Goal: Check status

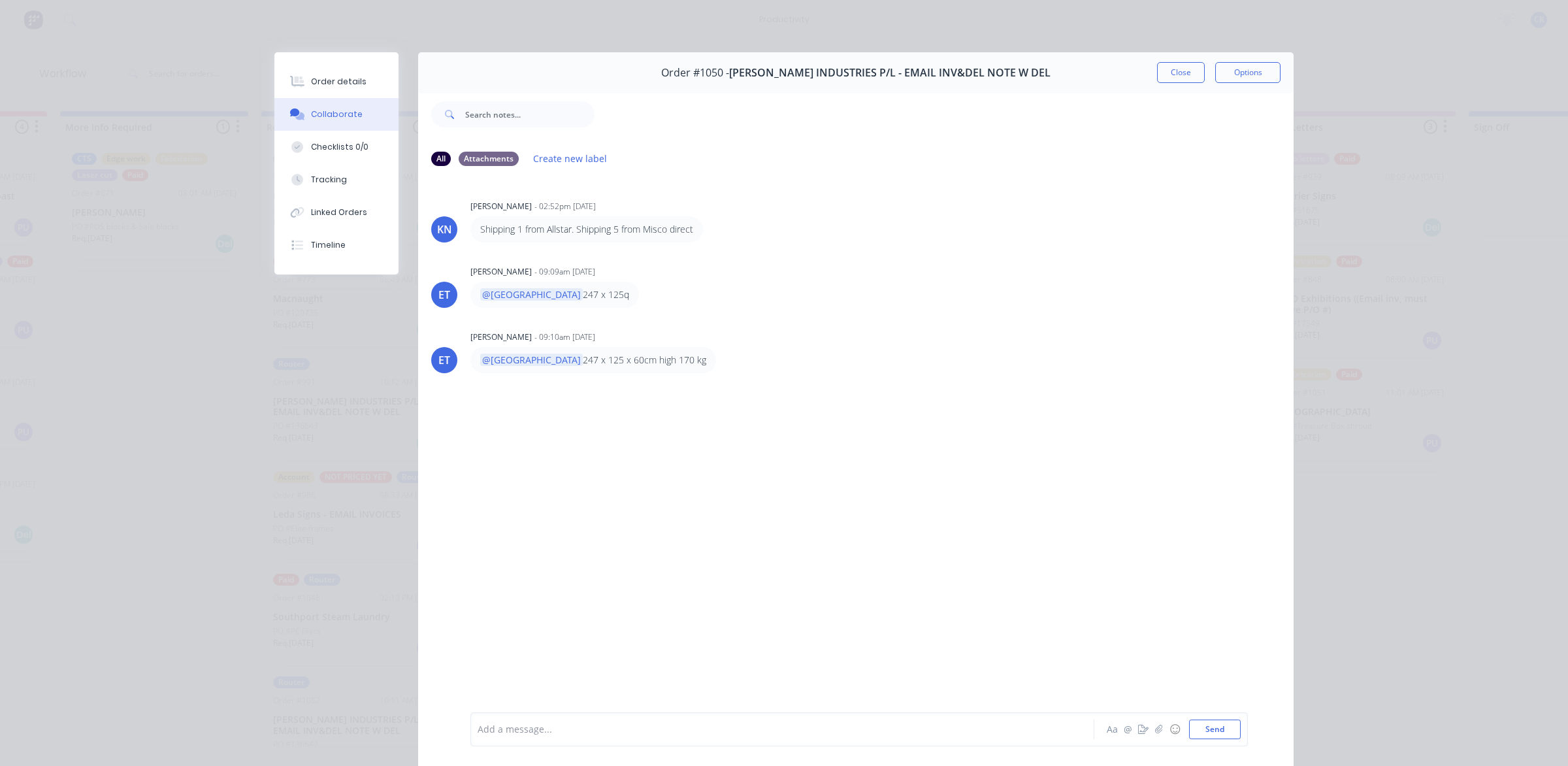
scroll to position [53, 0]
click at [1163, 74] on button "Close" at bounding box center [1180, 72] width 48 height 21
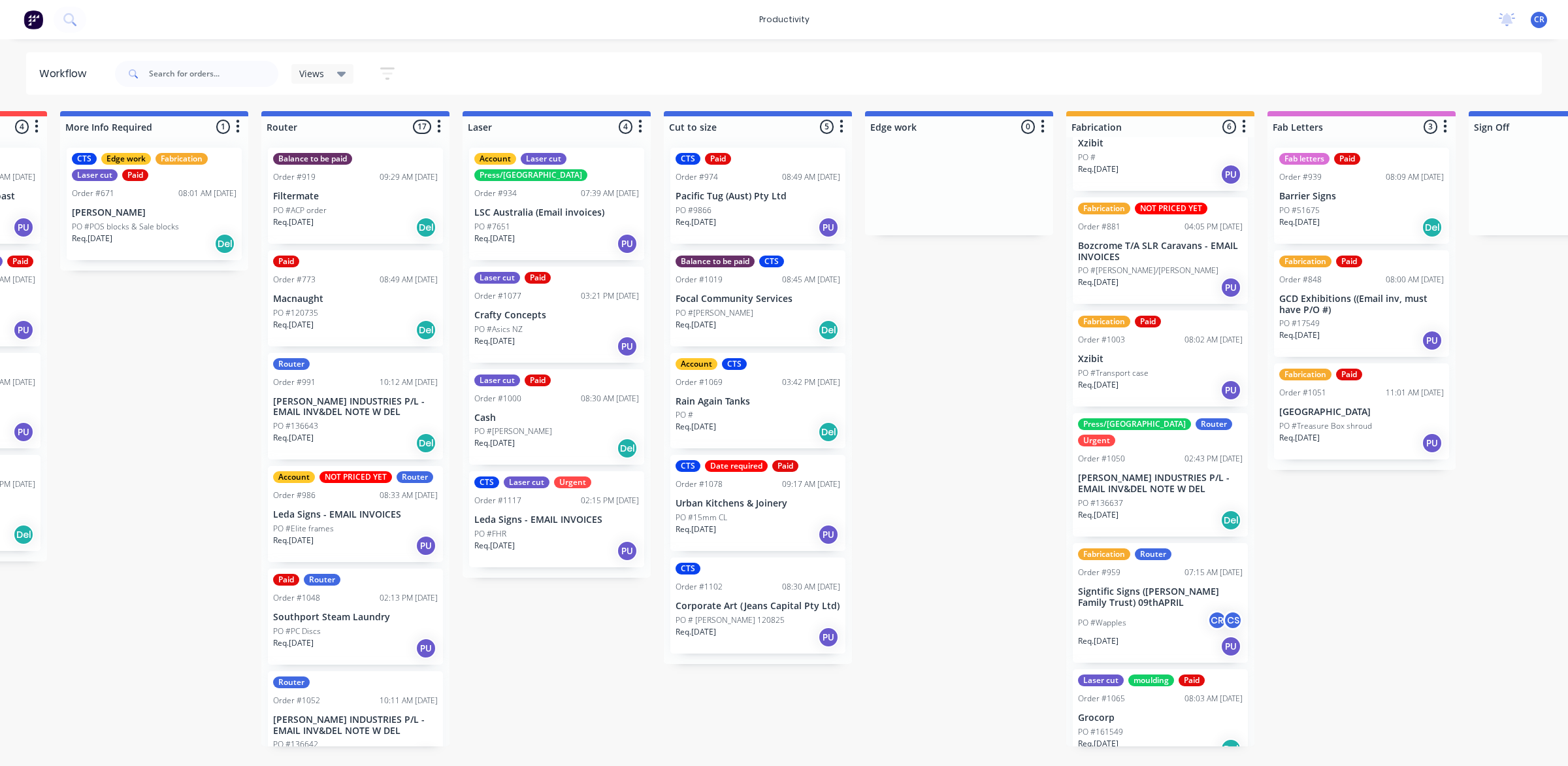
click at [545, 208] on p "LSC Australia (Email invoices)" at bounding box center [557, 213] width 164 height 11
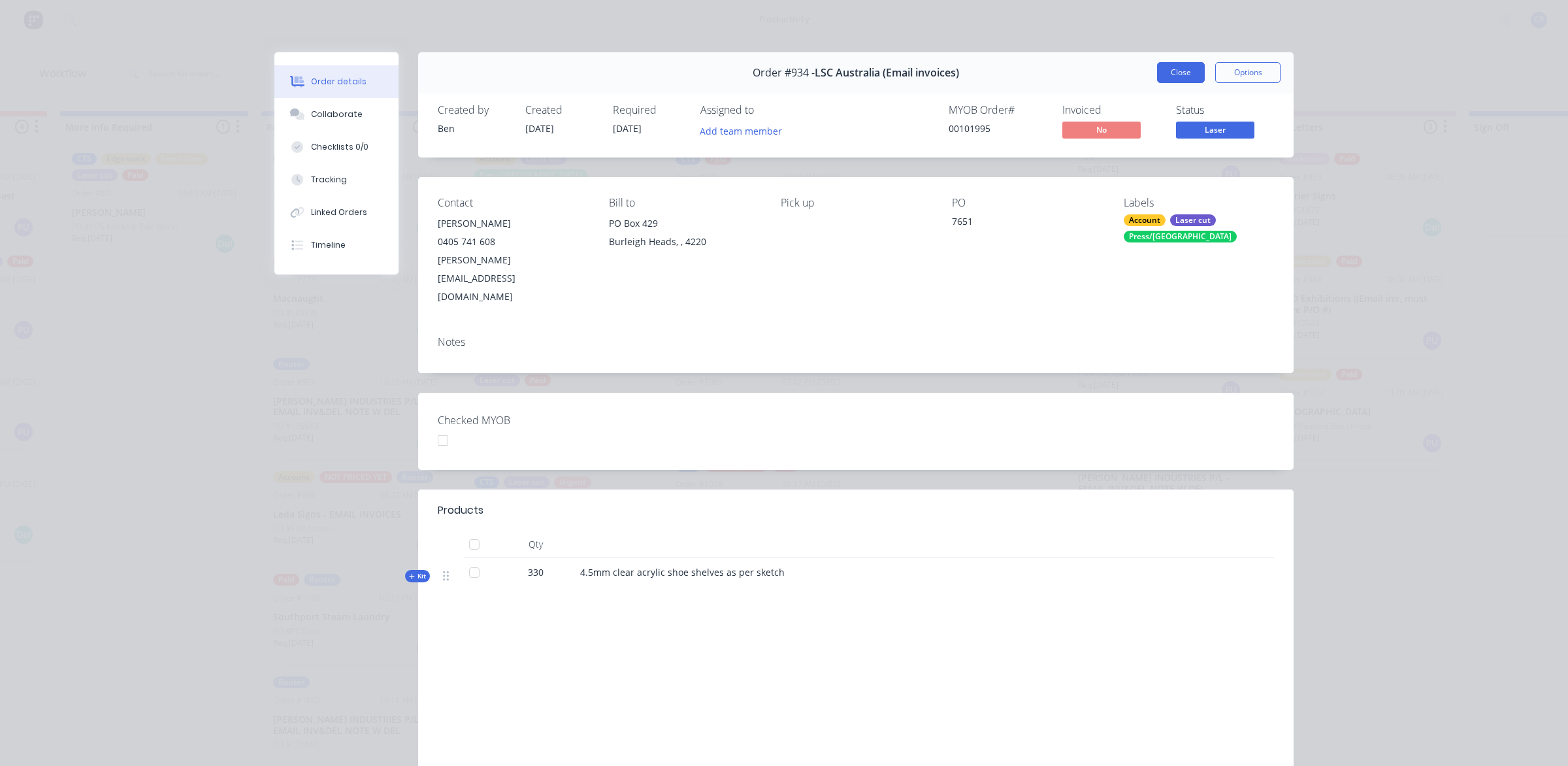
click at [1164, 69] on button "Close" at bounding box center [1180, 72] width 48 height 21
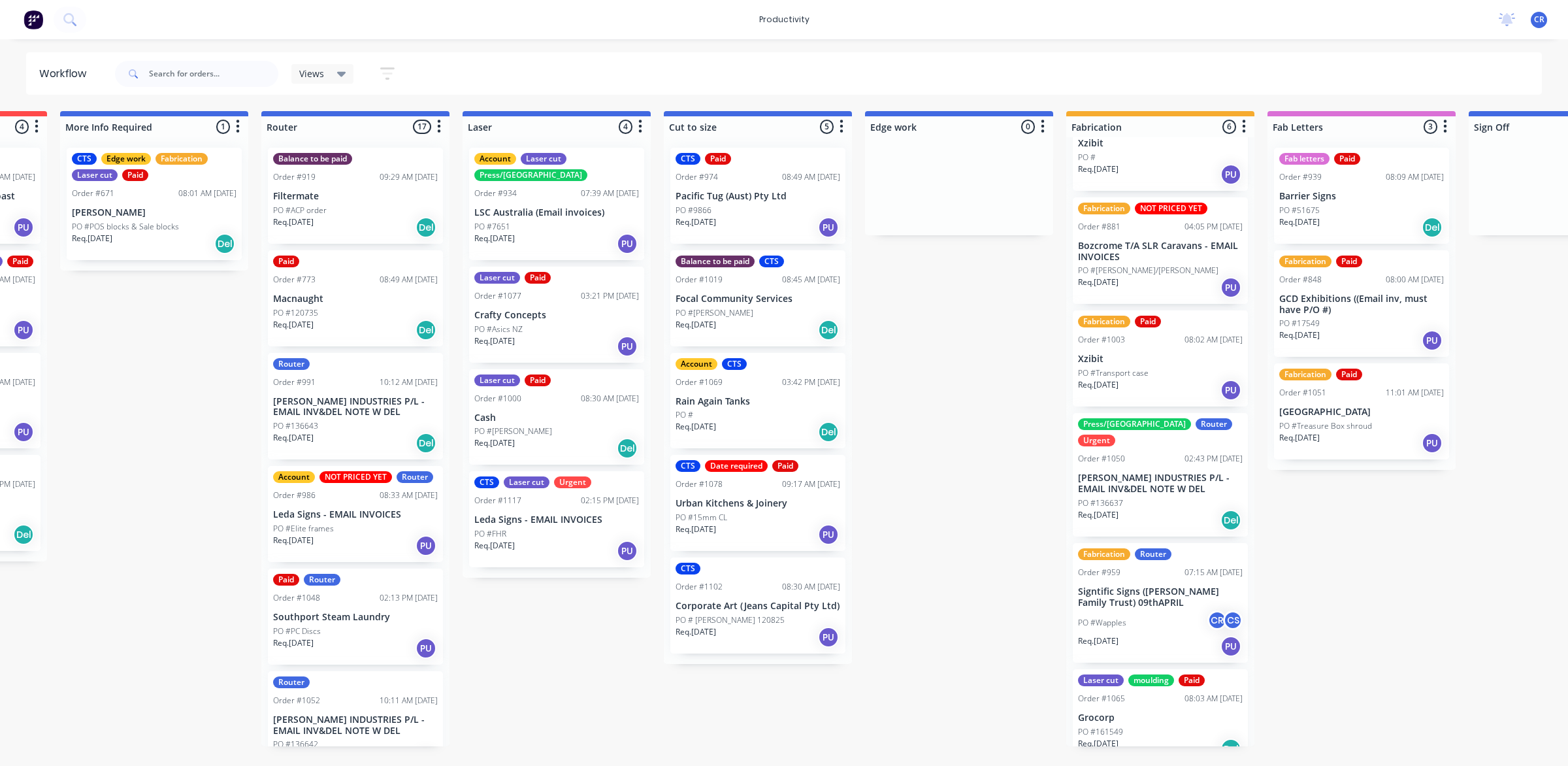
click at [961, 301] on div "Submitted 0 Sort By Created date Required date Order number Customer name Most …" at bounding box center [981, 429] width 3126 height 635
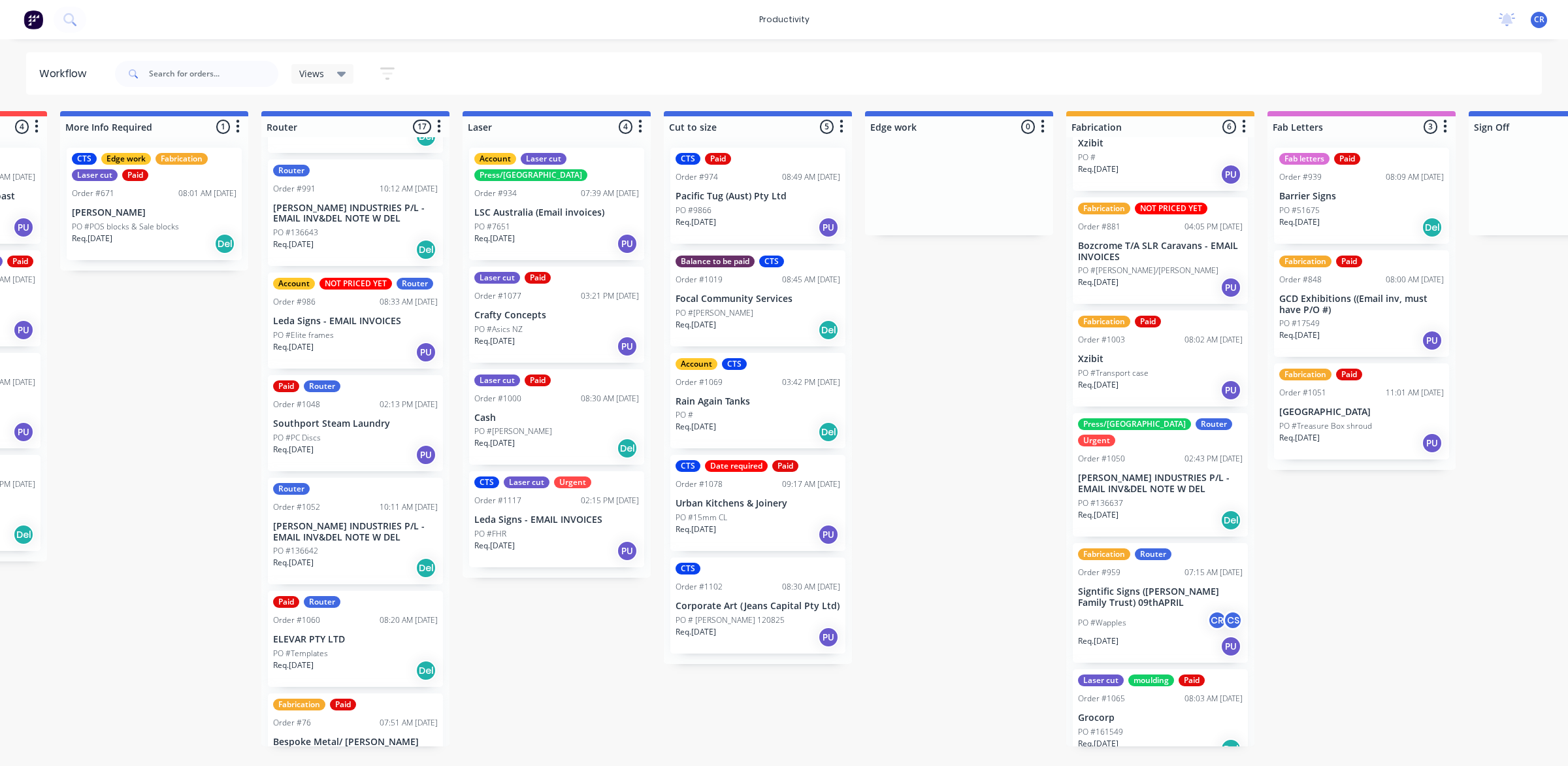
scroll to position [245, 0]
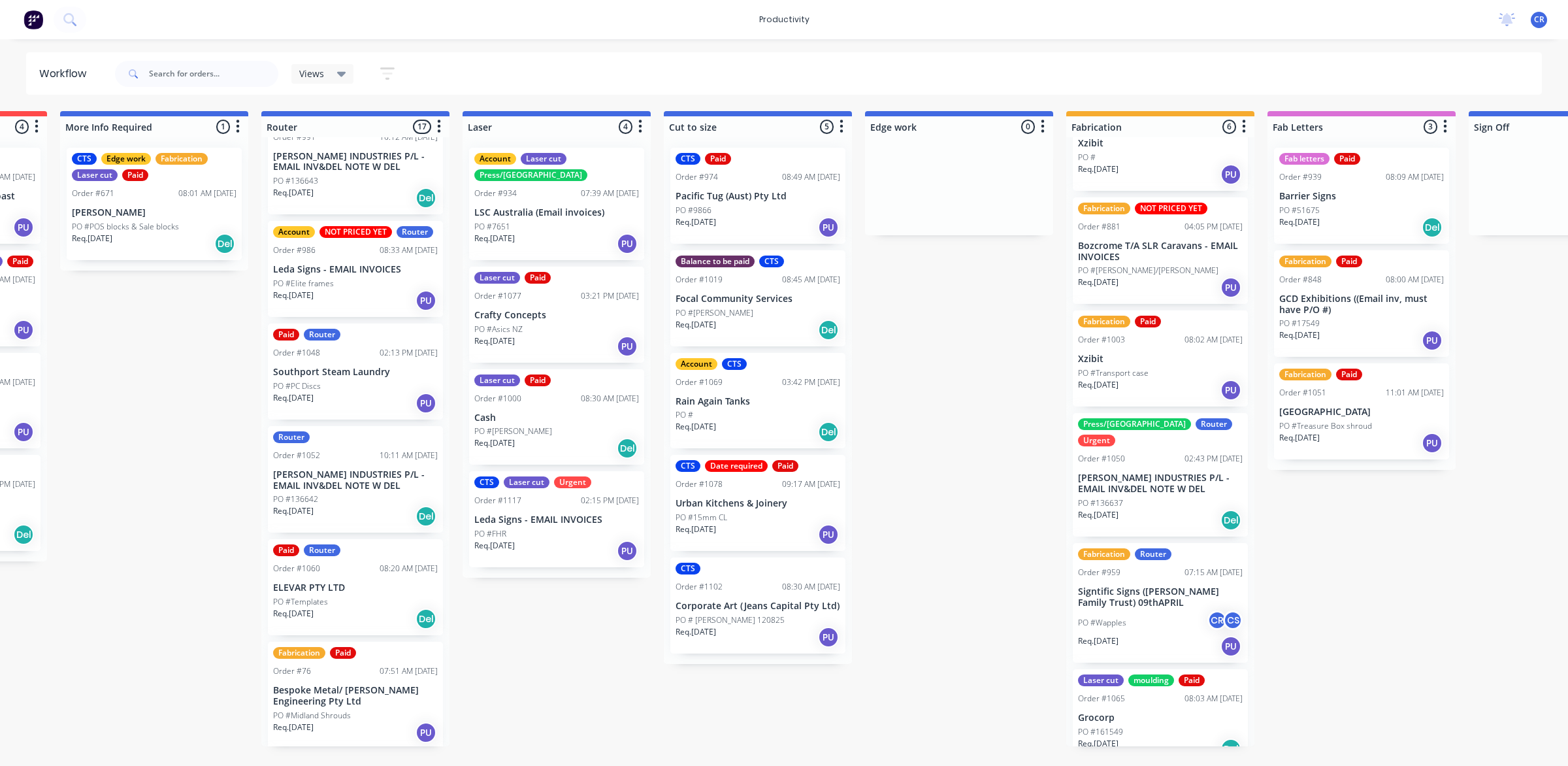
click at [354, 498] on div "PO #136642" at bounding box center [355, 500] width 164 height 12
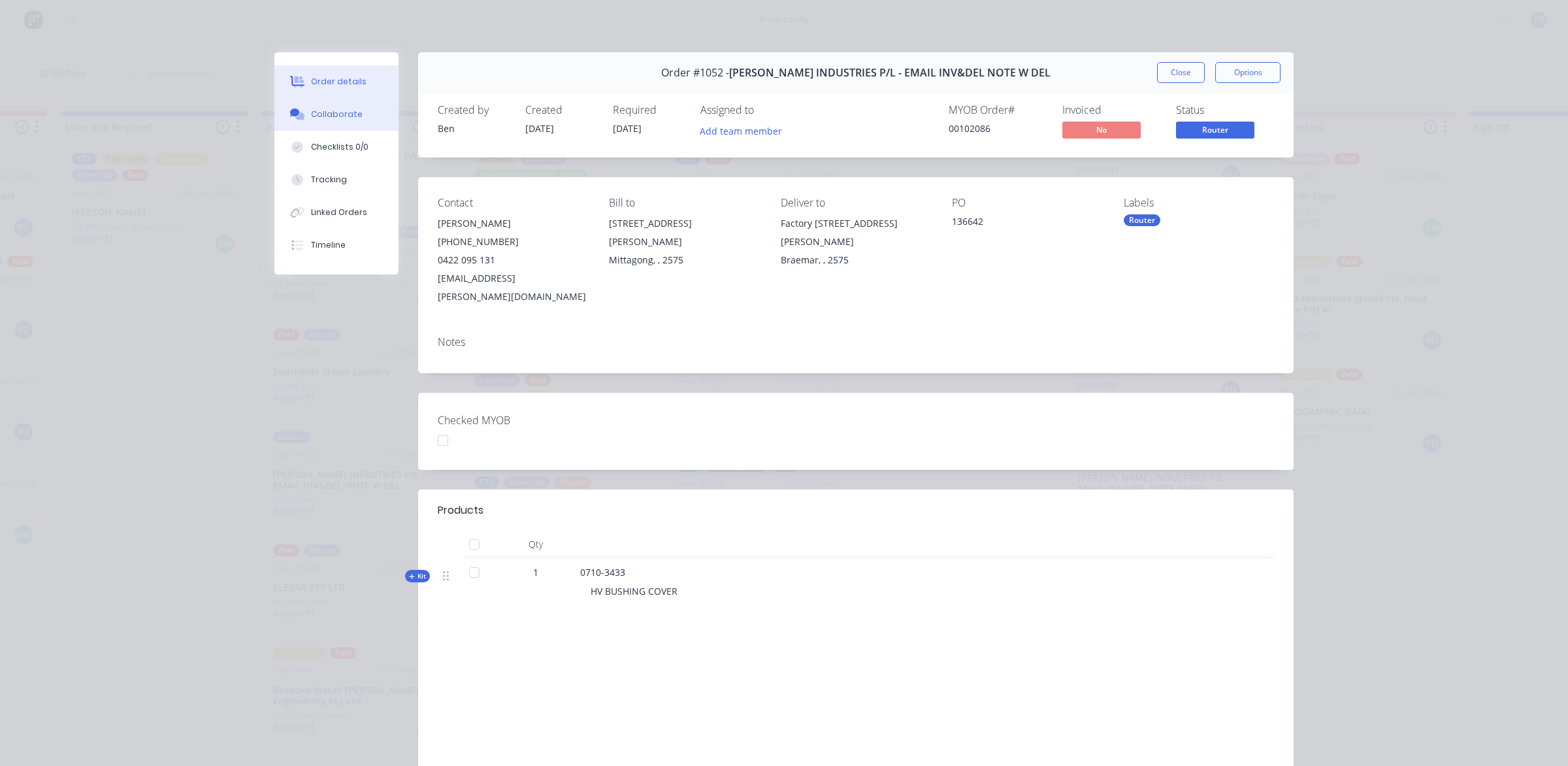
click at [325, 112] on div "Collaborate" at bounding box center [336, 115] width 51 height 12
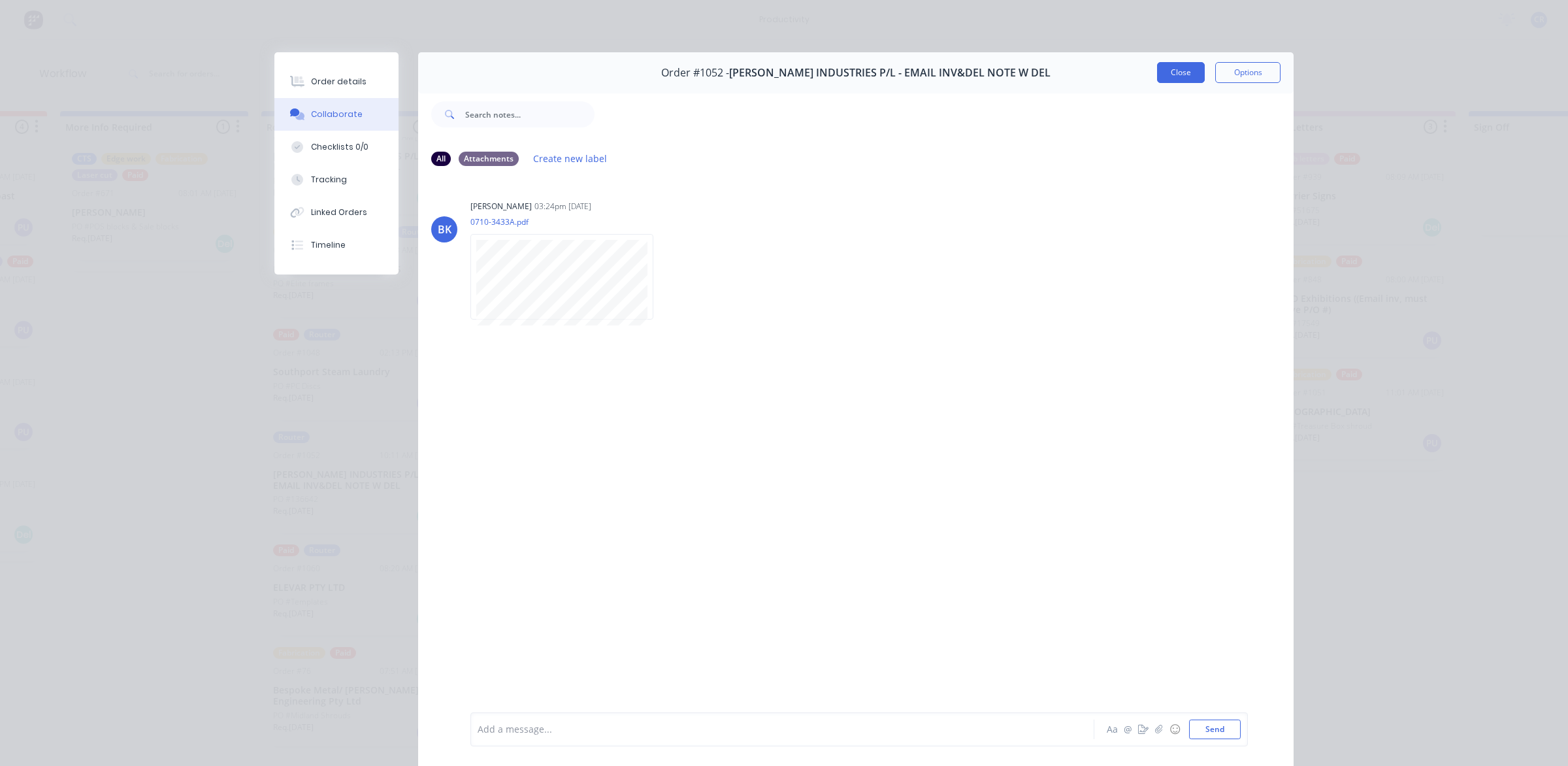
click at [1161, 72] on button "Close" at bounding box center [1180, 72] width 48 height 21
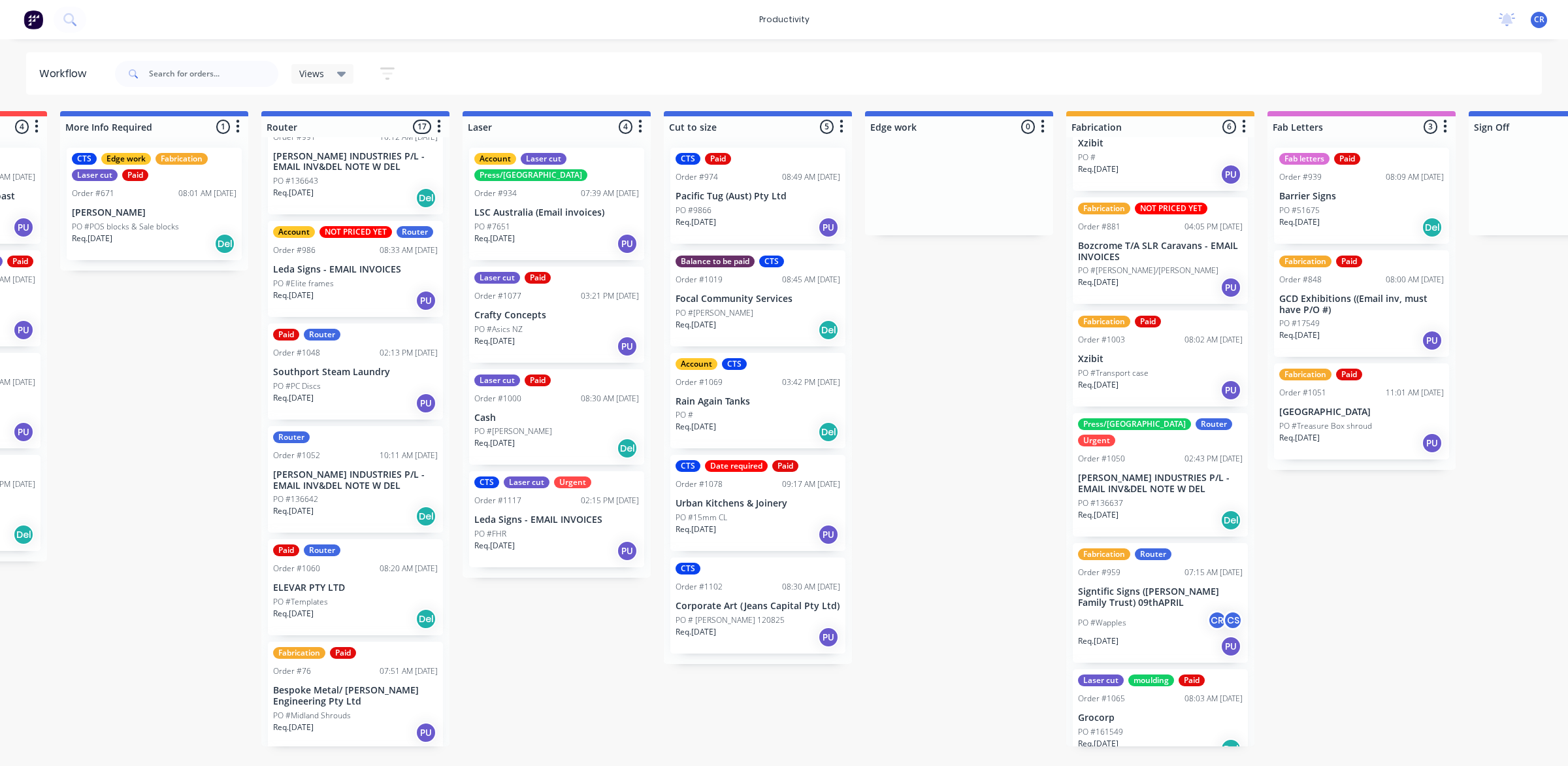
scroll to position [0, 0]
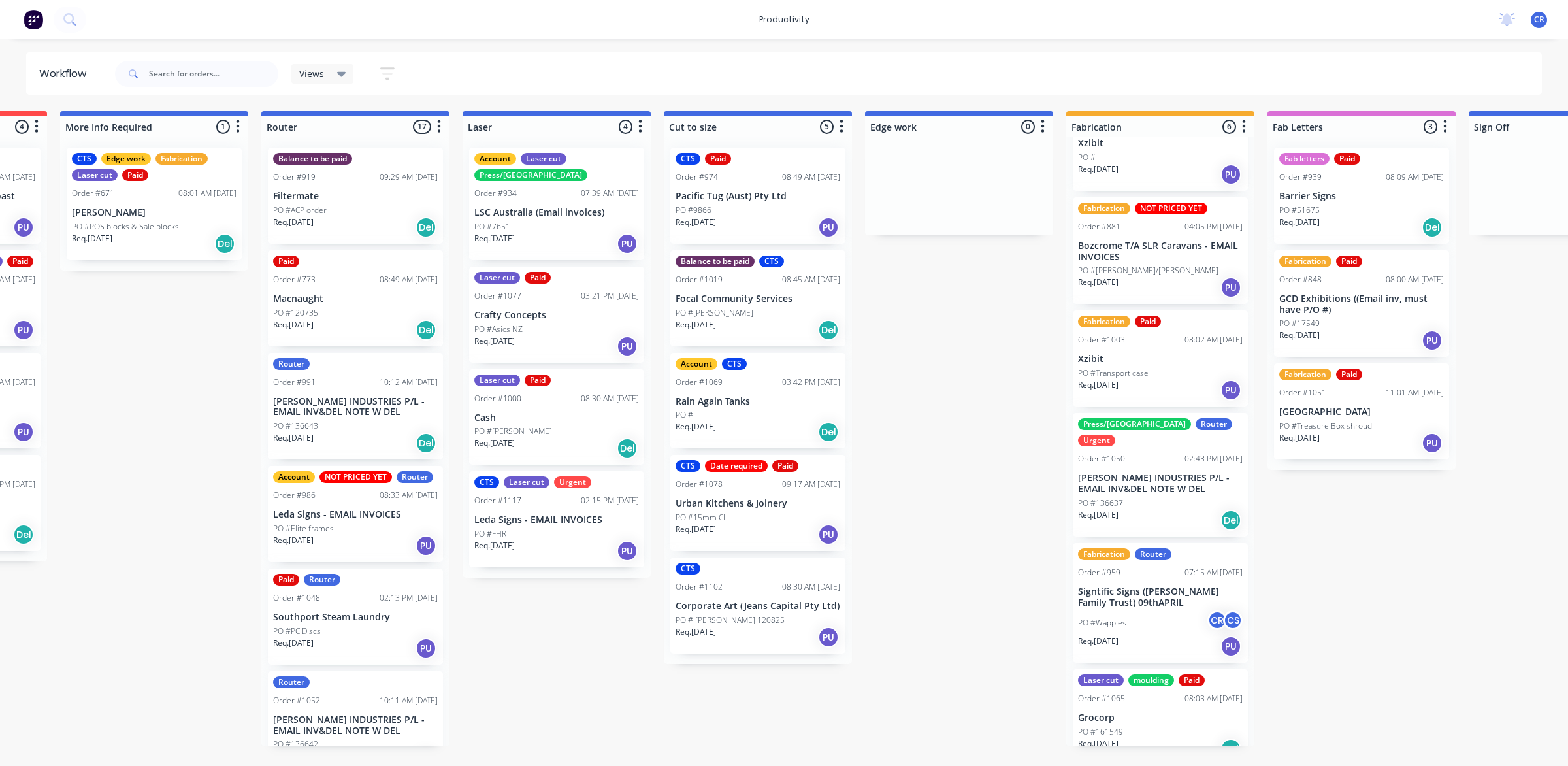
click at [335, 405] on p "[PERSON_NAME] INDUSTRIES P/L - EMAIL INV&DEL NOTE W DEL" at bounding box center [355, 407] width 164 height 22
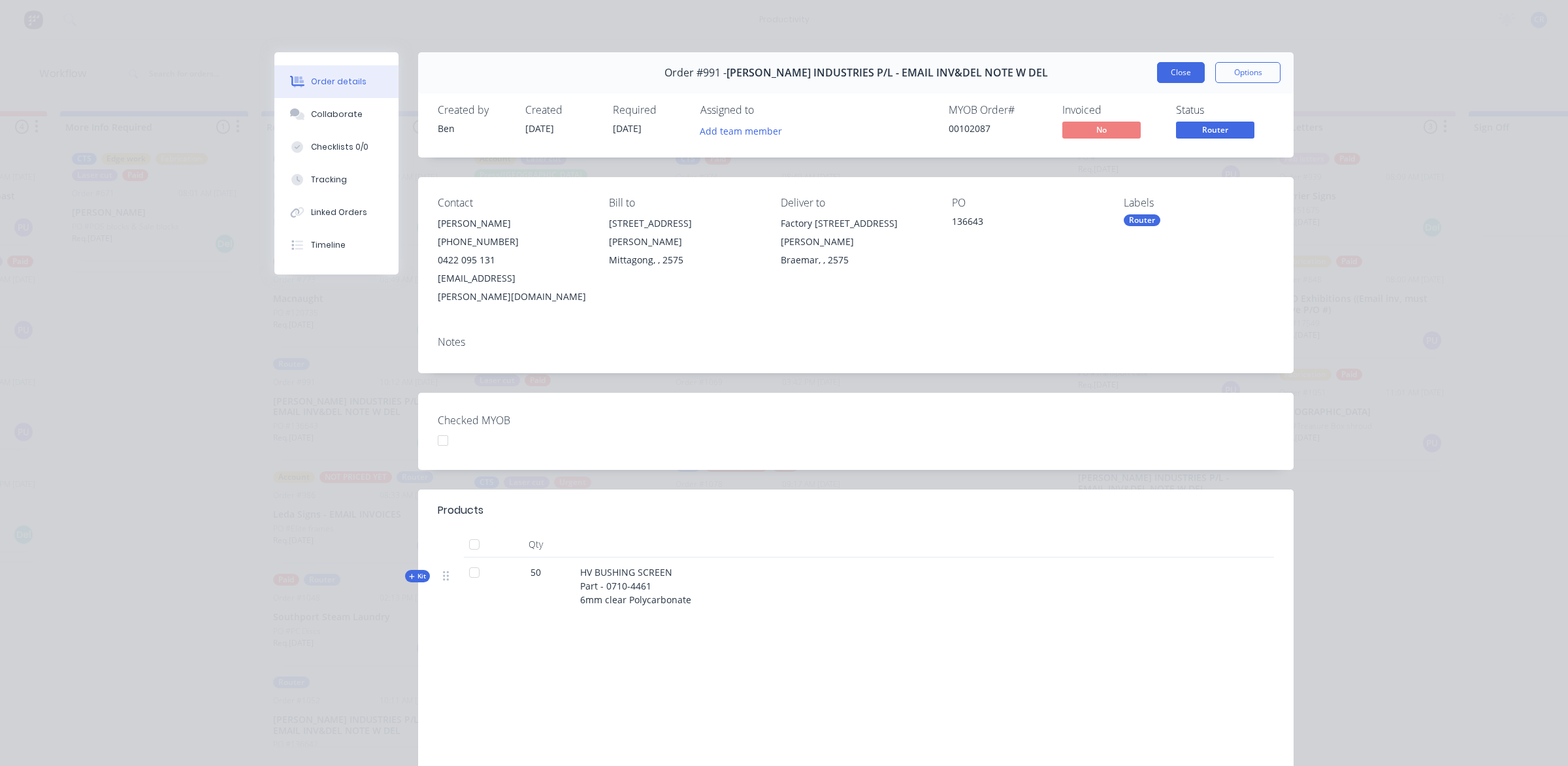
click at [1173, 72] on button "Close" at bounding box center [1180, 72] width 48 height 21
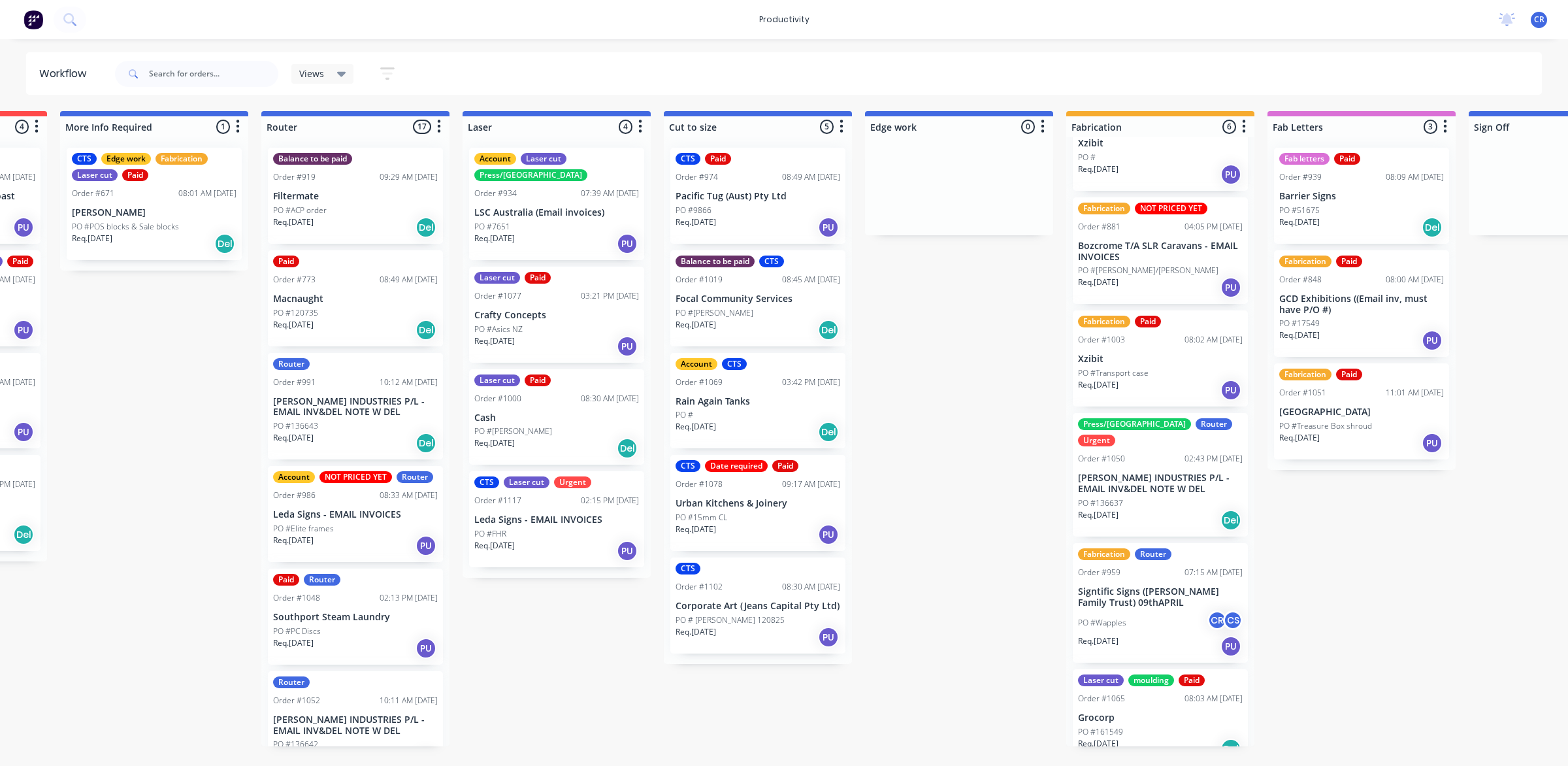
click at [342, 446] on div "Req. [DATE] Del" at bounding box center [355, 443] width 164 height 22
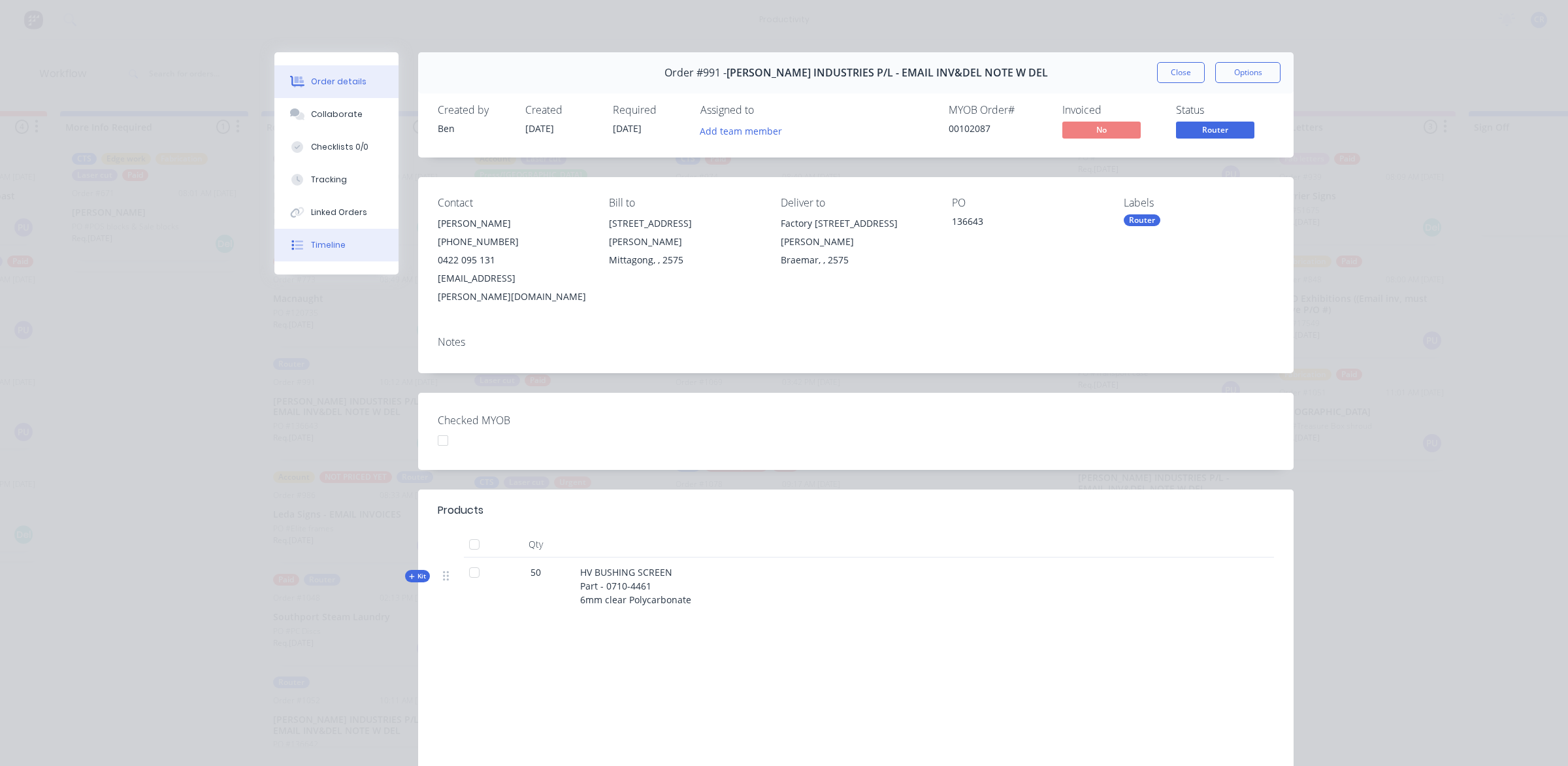
click at [345, 237] on button "Timeline" at bounding box center [336, 245] width 124 height 32
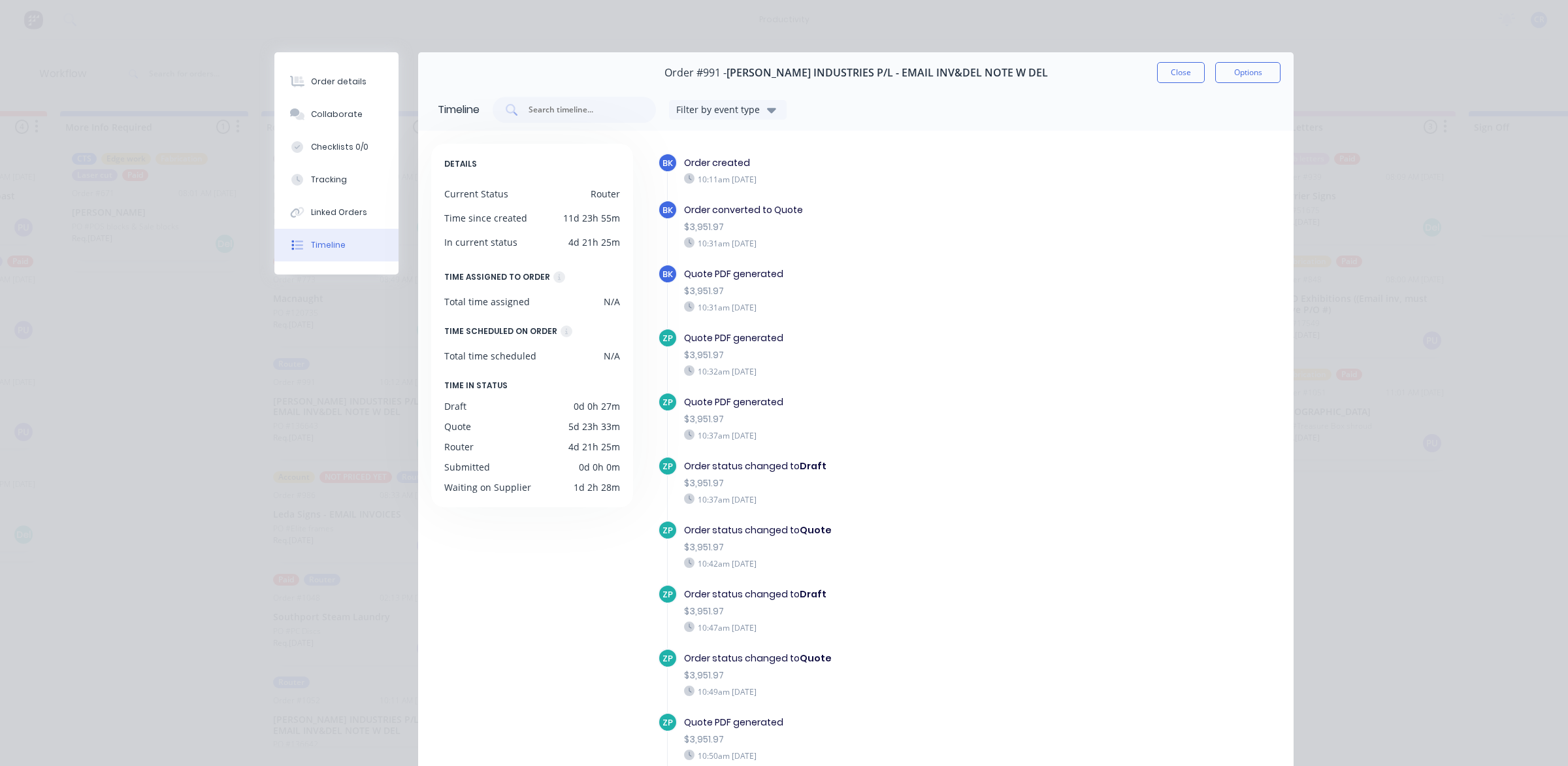
scroll to position [442, 0]
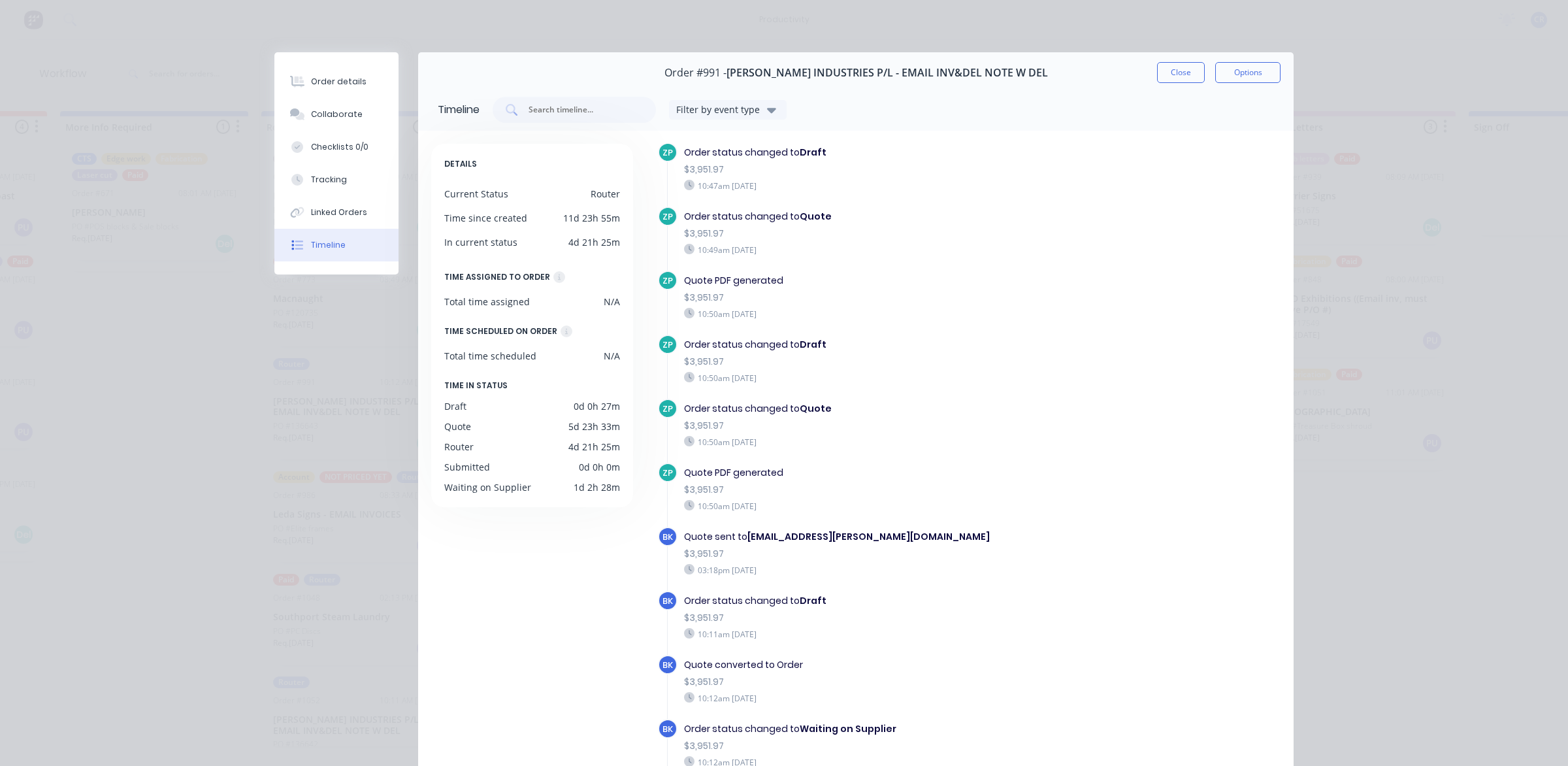
click at [1181, 73] on button "Close" at bounding box center [1180, 72] width 48 height 21
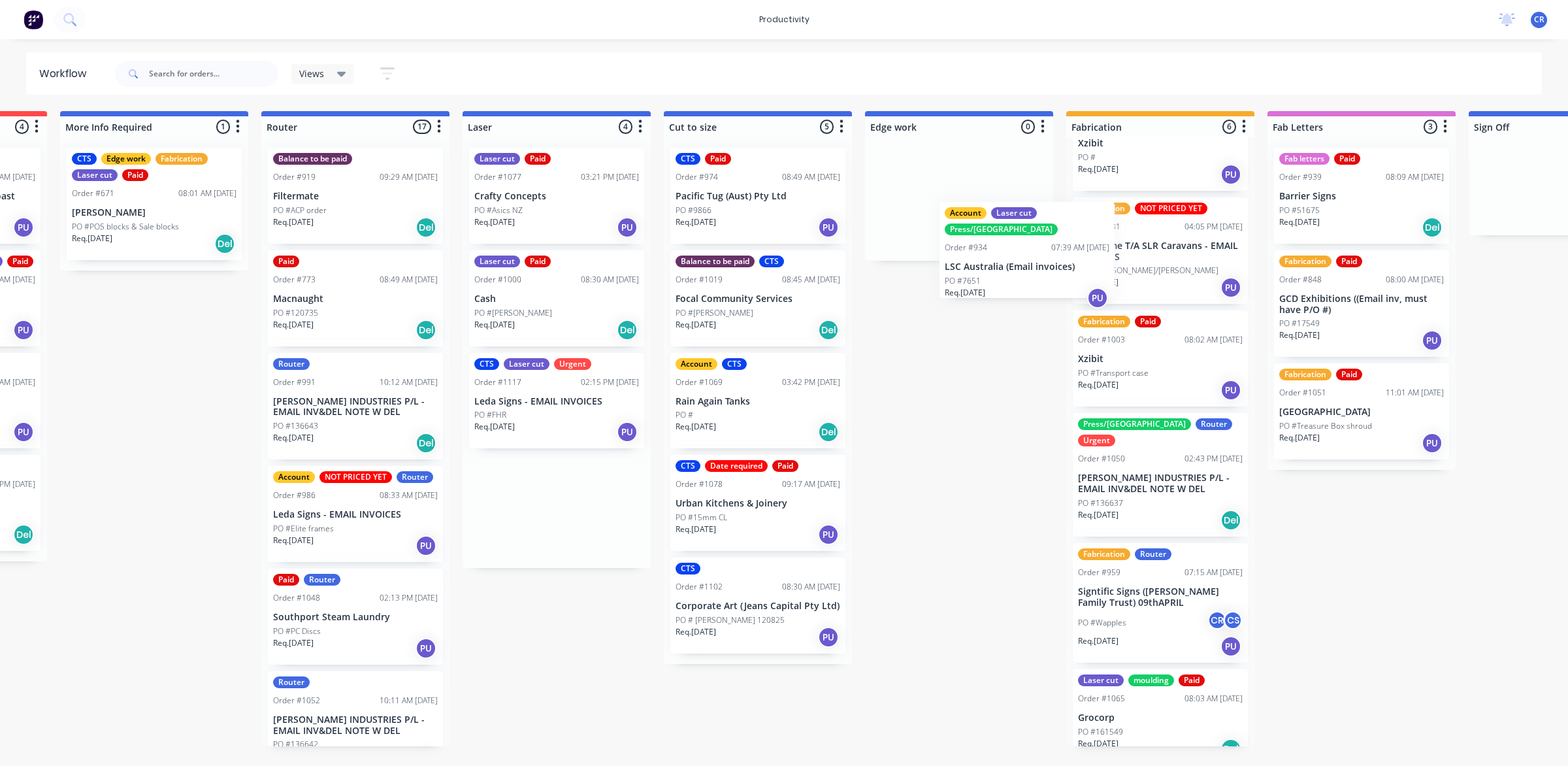
scroll to position [38, 0]
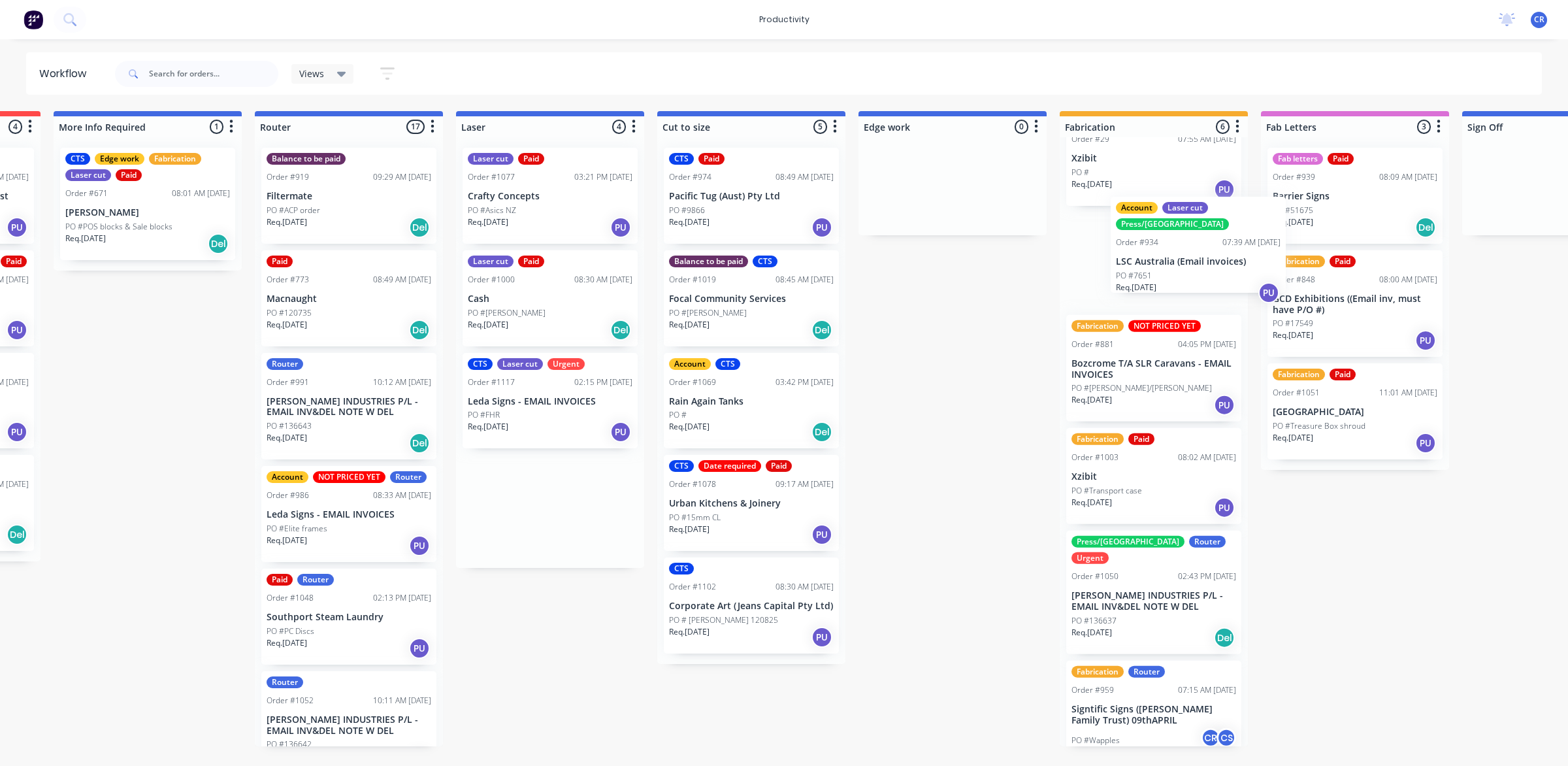
drag, startPoint x: 534, startPoint y: 197, endPoint x: 1180, endPoint y: 247, distance: 647.9
click at [1180, 247] on div "Submitted 0 Sort By Created date Required date Order number Customer name Most …" at bounding box center [974, 429] width 3126 height 635
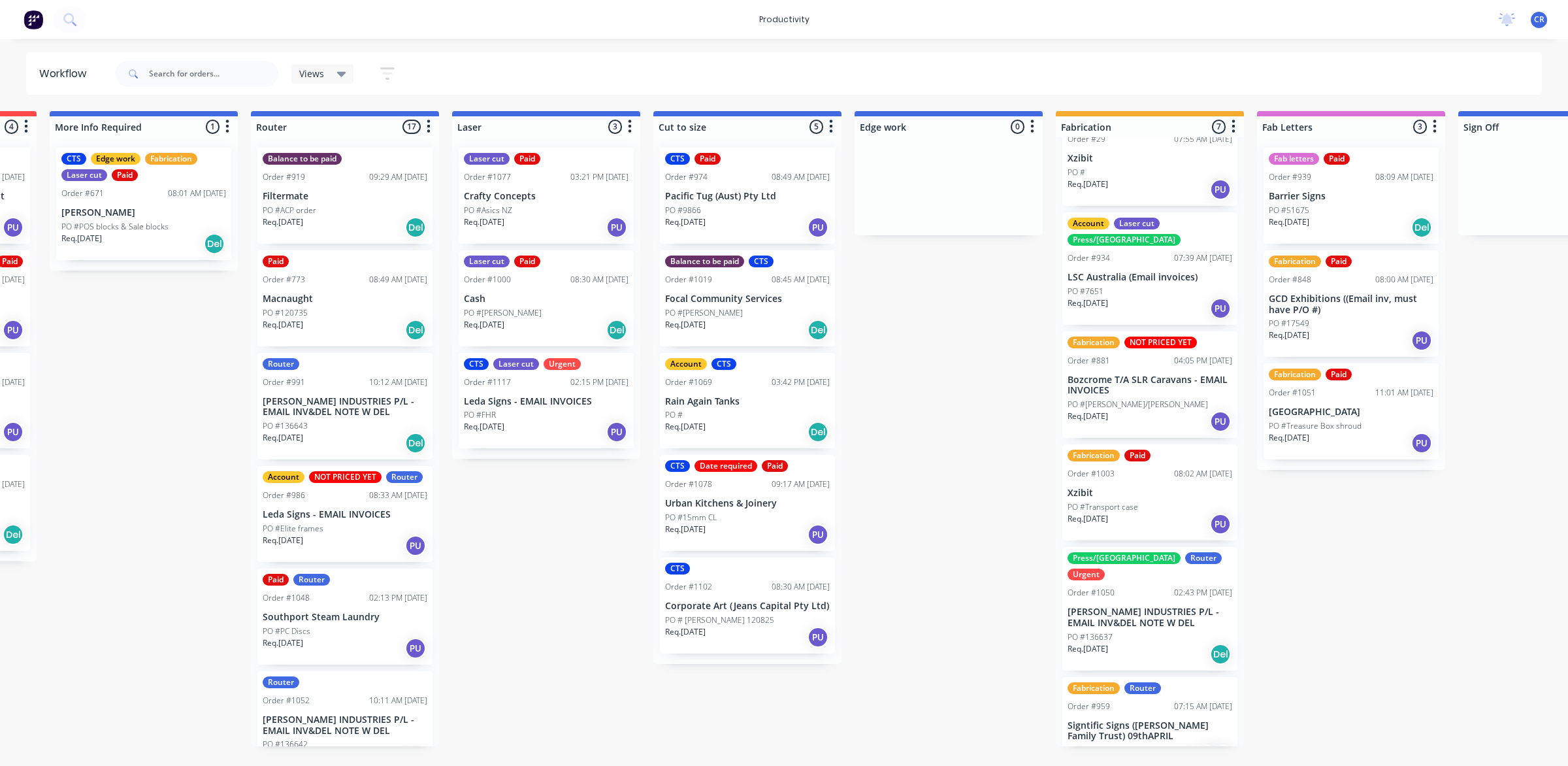
click at [328, 429] on div "PO #136643" at bounding box center [345, 426] width 164 height 12
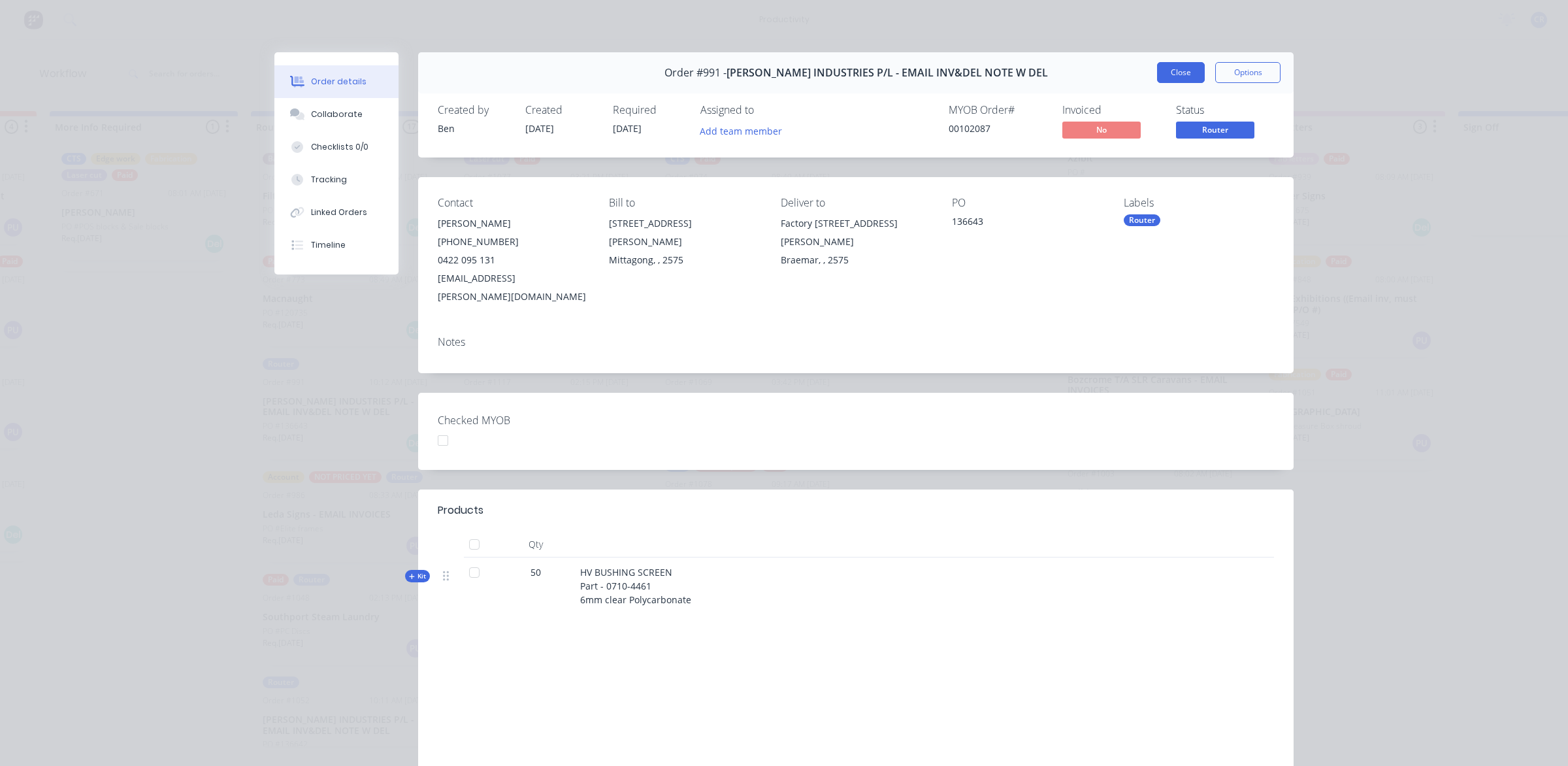
click at [1168, 64] on button "Close" at bounding box center [1180, 72] width 48 height 21
